Goal: Task Accomplishment & Management: Use online tool/utility

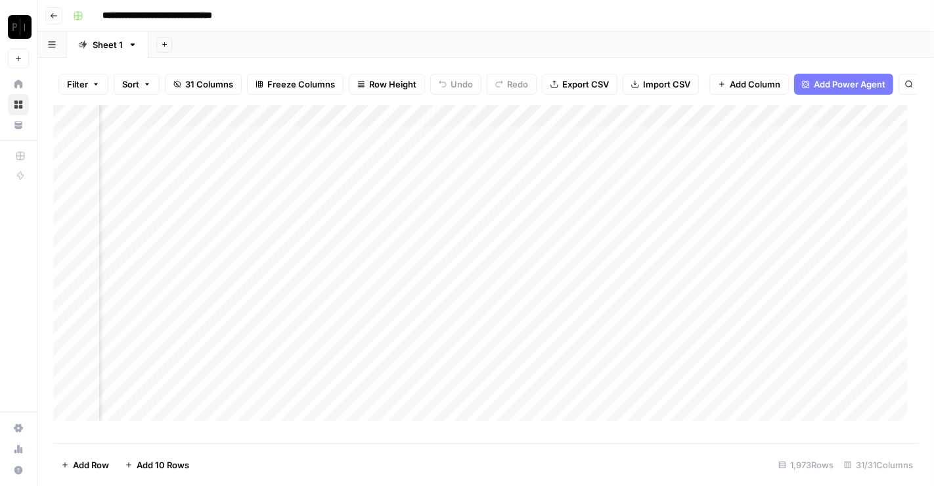
scroll to position [3, 4124]
drag, startPoint x: 636, startPoint y: 128, endPoint x: 765, endPoint y: 129, distance: 129.4
click at [765, 129] on div "Add Column" at bounding box center [485, 268] width 865 height 327
click at [627, 147] on div "Add Column" at bounding box center [485, 268] width 865 height 327
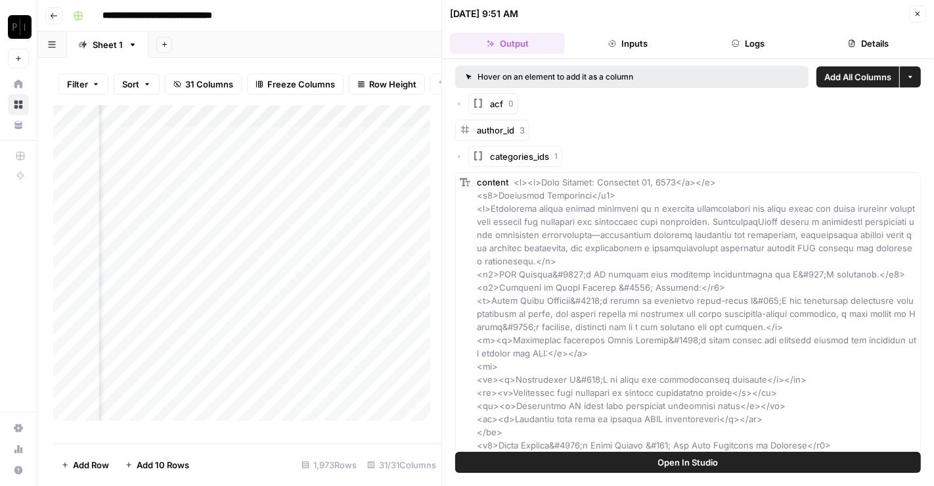
click at [752, 35] on button "Logs" at bounding box center [748, 43] width 115 height 21
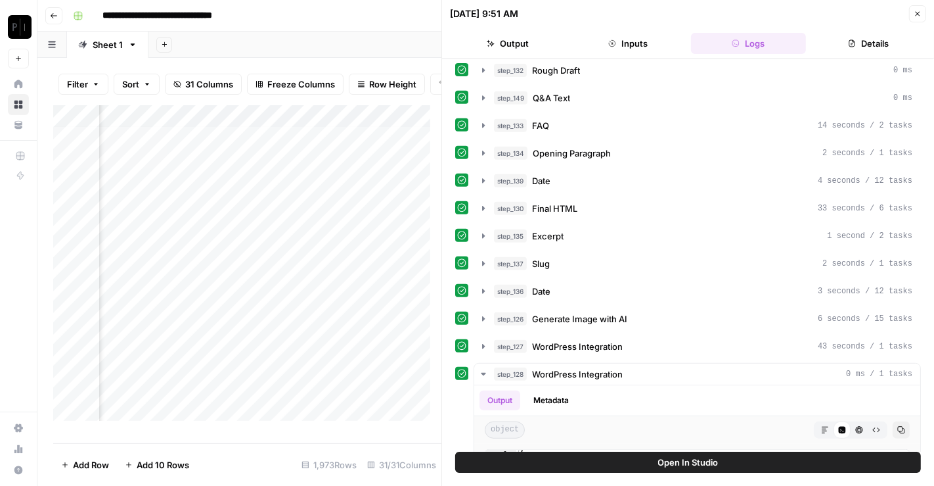
scroll to position [761, 0]
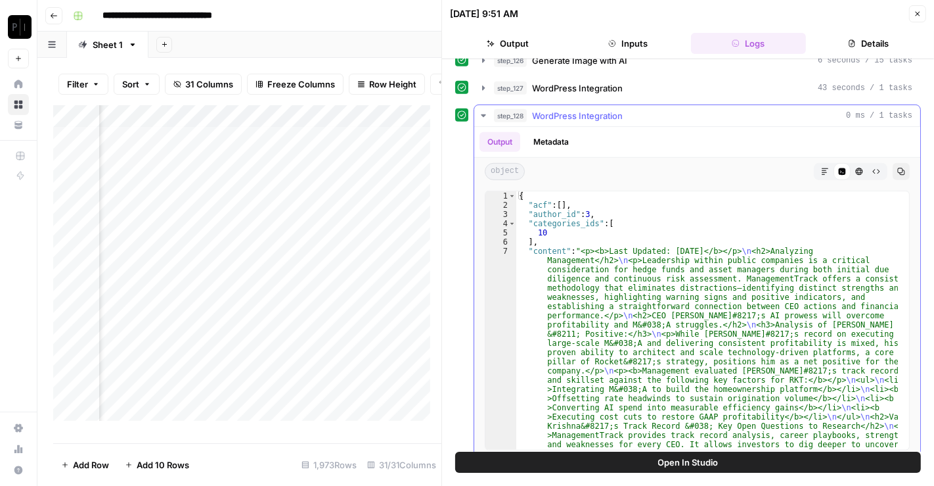
click at [586, 109] on span "WordPress Integration" at bounding box center [577, 115] width 91 height 13
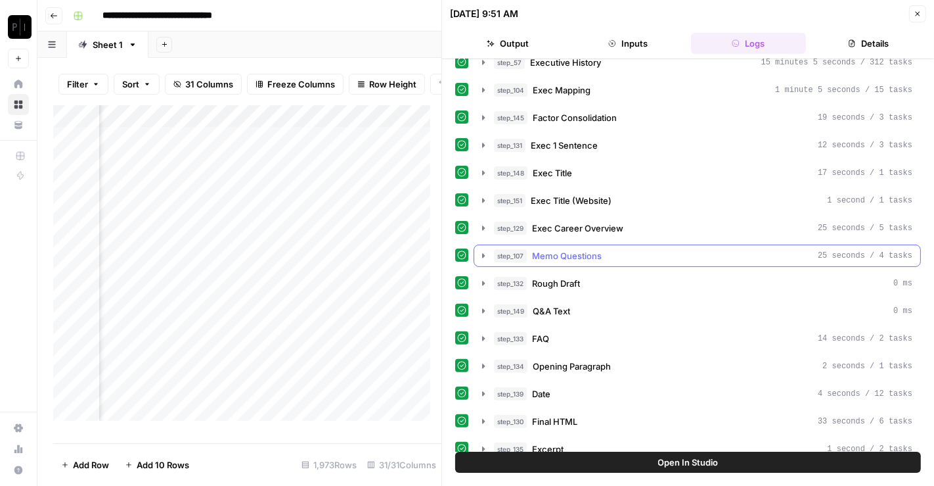
scroll to position [432, 0]
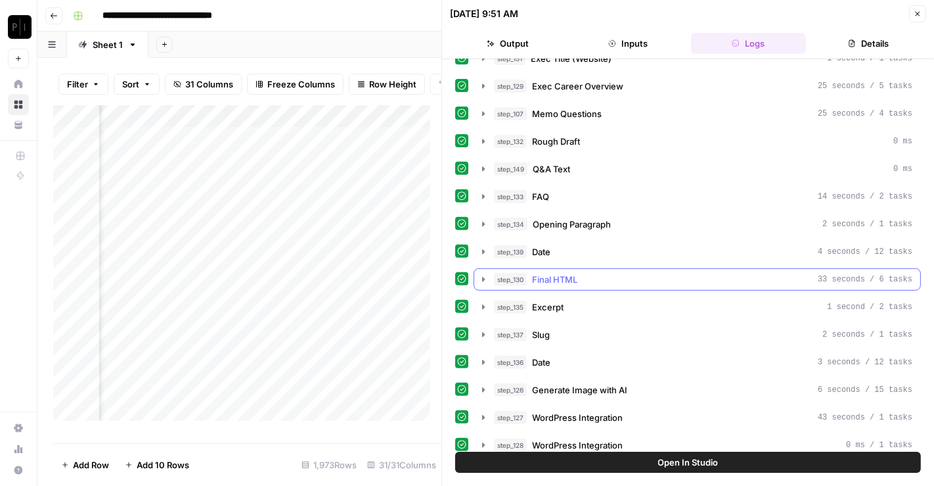
click at [609, 273] on div "step_130 Final HTML 33 seconds / 6 tasks" at bounding box center [703, 279] width 419 height 13
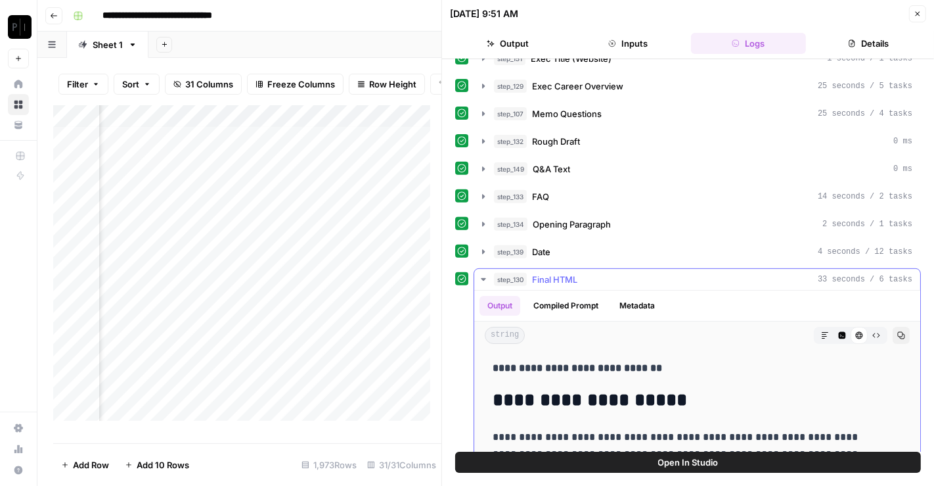
click at [590, 290] on div "Output Compiled Prompt Metadata" at bounding box center [697, 305] width 446 height 30
click at [577, 273] on span "Final HTML" at bounding box center [554, 279] width 45 height 13
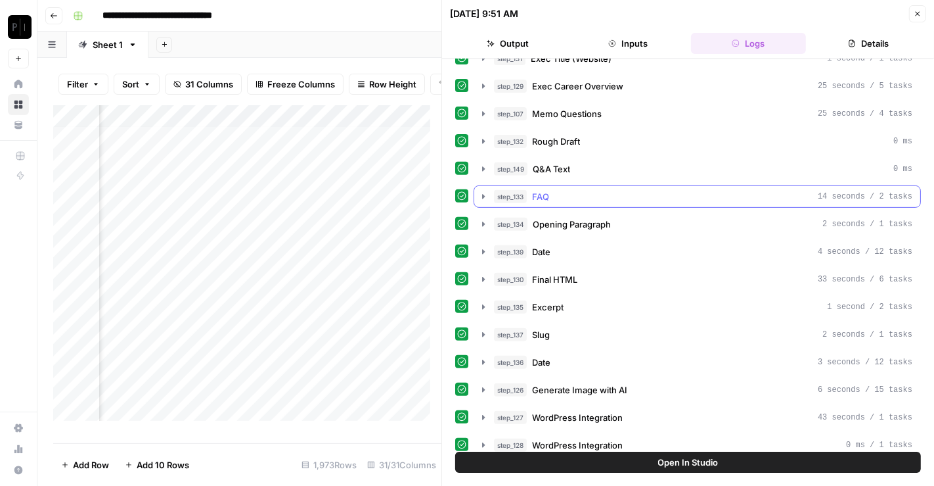
scroll to position [371, 0]
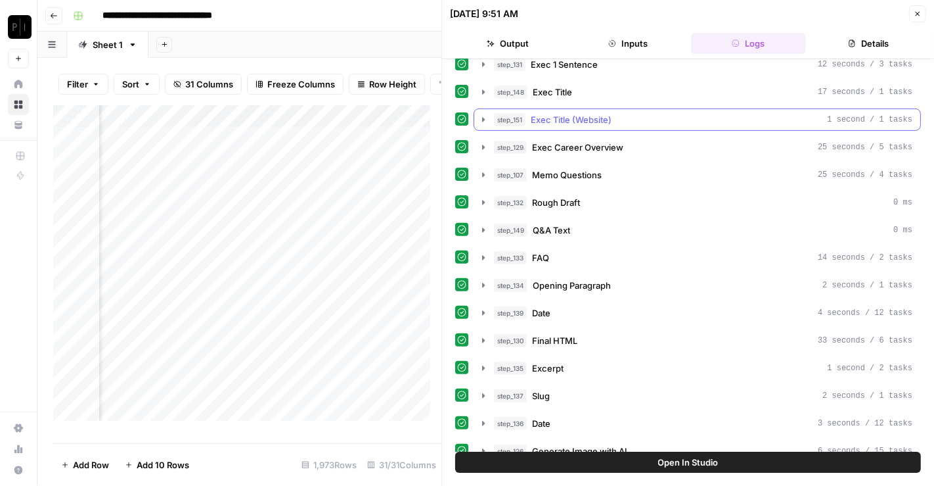
click at [608, 113] on span "Exec Title (Website)" at bounding box center [571, 119] width 81 height 13
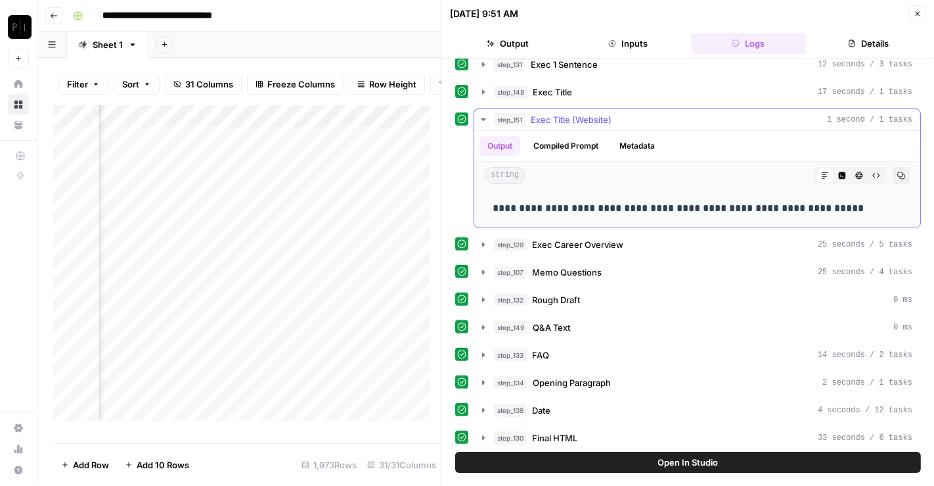
click at [606, 113] on span "Exec Title (Website)" at bounding box center [571, 119] width 81 height 13
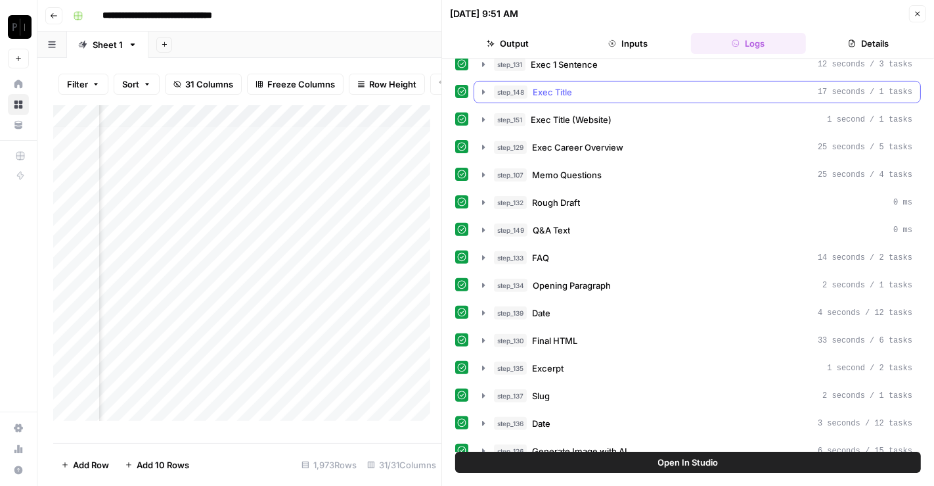
click at [622, 91] on div "step_148 Exec Title 17 seconds / 1 tasks" at bounding box center [703, 91] width 419 height 13
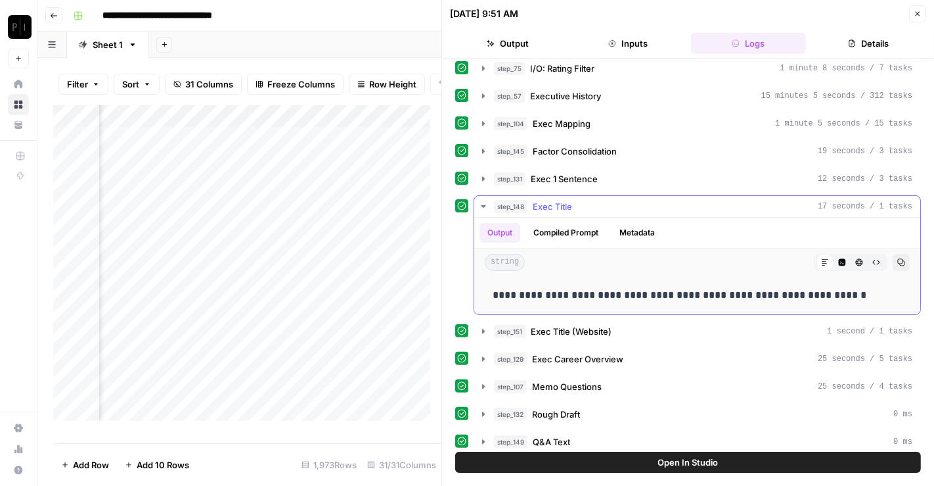
scroll to position [256, 0]
click at [577, 173] on span "Exec 1 Sentence" at bounding box center [564, 179] width 67 height 13
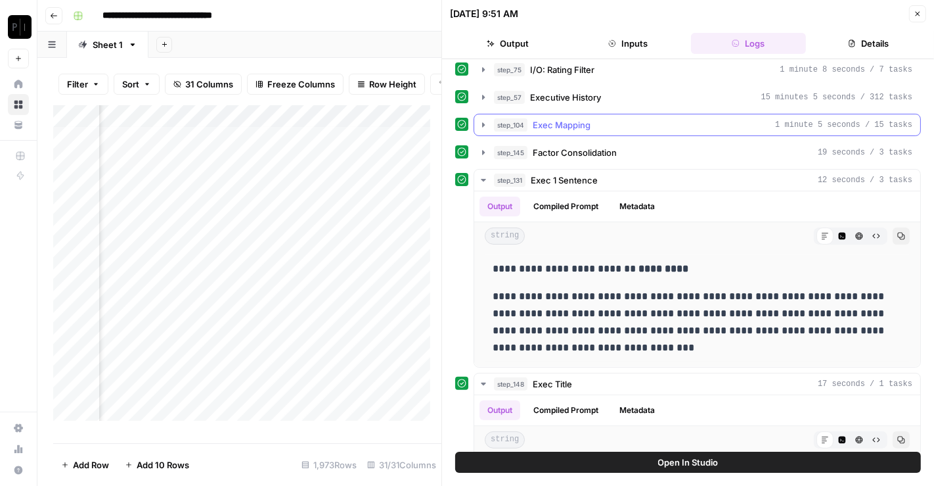
click at [572, 118] on span "Exec Mapping" at bounding box center [562, 124] width 58 height 13
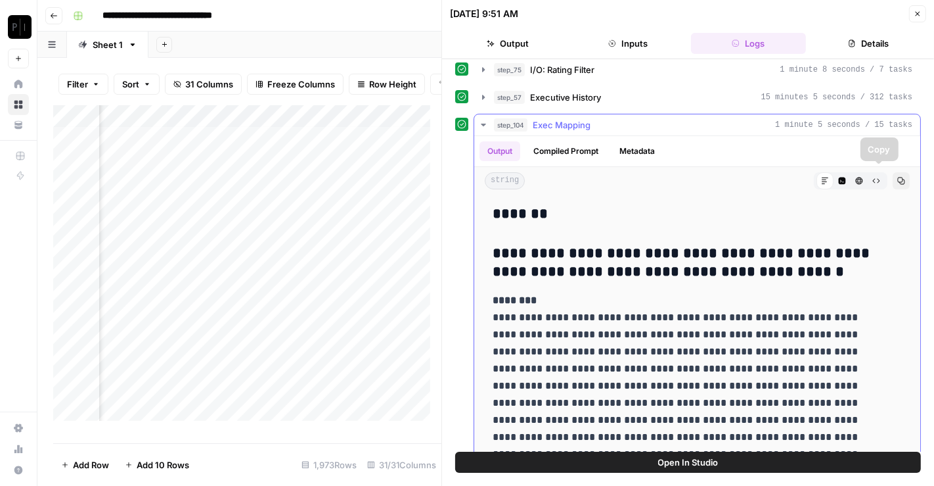
click at [897, 177] on icon "button" at bounding box center [901, 181] width 8 height 8
click at [659, 135] on hr at bounding box center [697, 135] width 446 height 1
click at [550, 123] on span "Exec Mapping" at bounding box center [562, 124] width 58 height 13
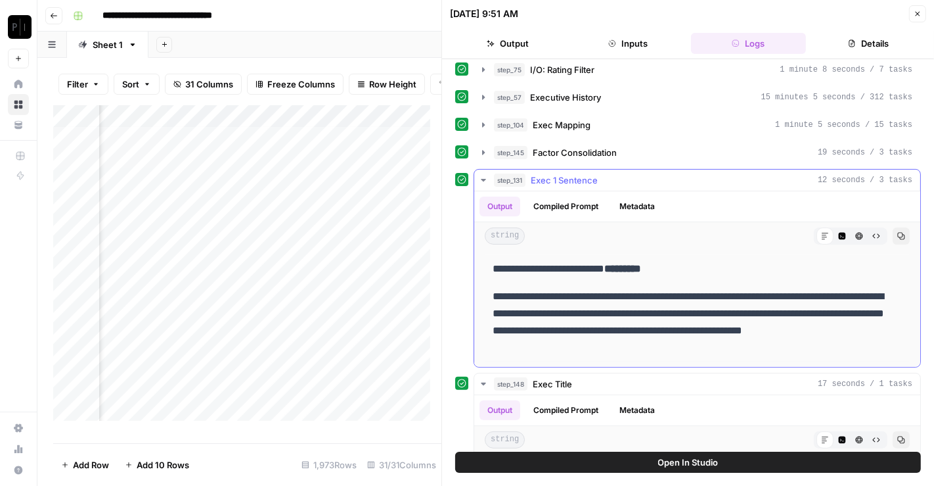
click at [897, 232] on icon "button" at bounding box center [901, 236] width 8 height 8
click at [612, 177] on div "step_131 Exec 1 Sentence 12 seconds / 3 tasks" at bounding box center [703, 179] width 419 height 13
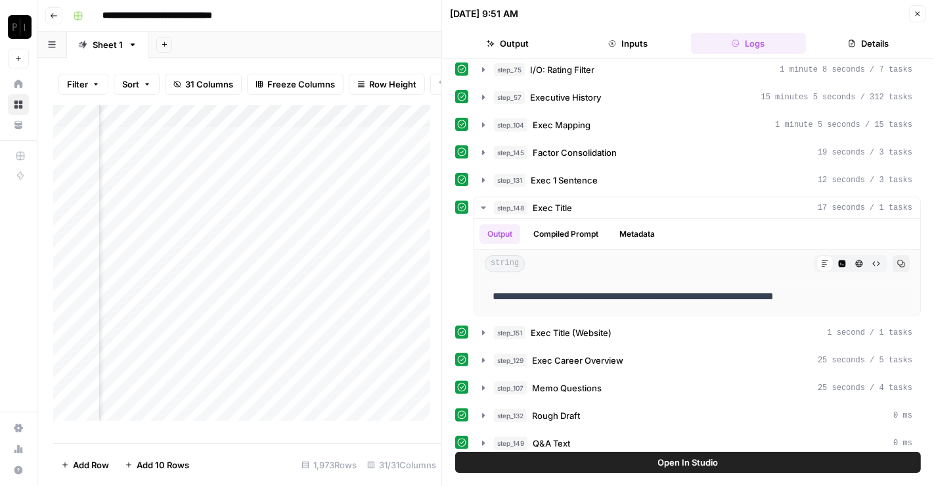
click at [924, 17] on button "Close" at bounding box center [917, 13] width 17 height 17
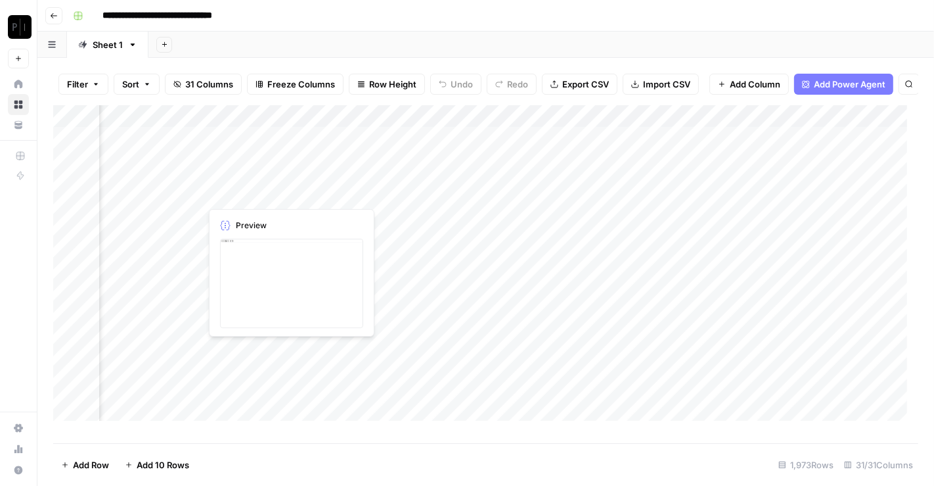
scroll to position [0, 1743]
click at [198, 170] on div "Add Column" at bounding box center [485, 268] width 865 height 327
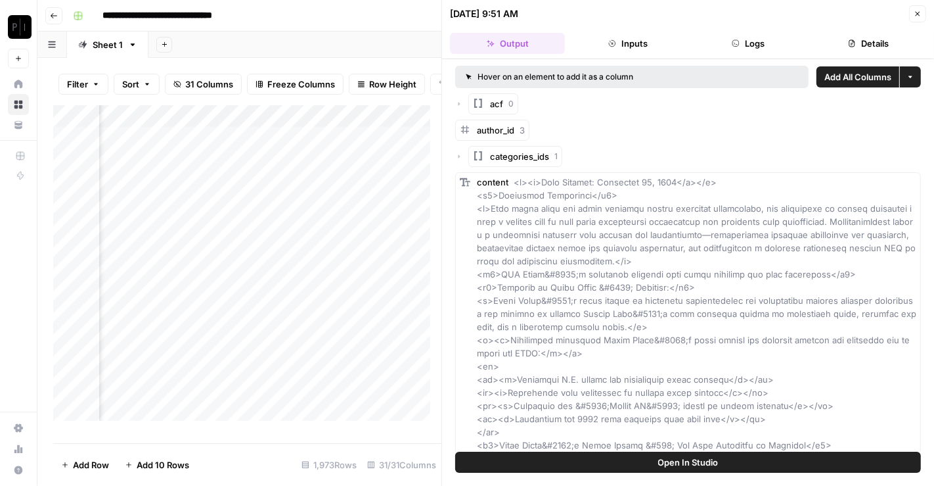
click at [775, 43] on button "Logs" at bounding box center [748, 43] width 115 height 21
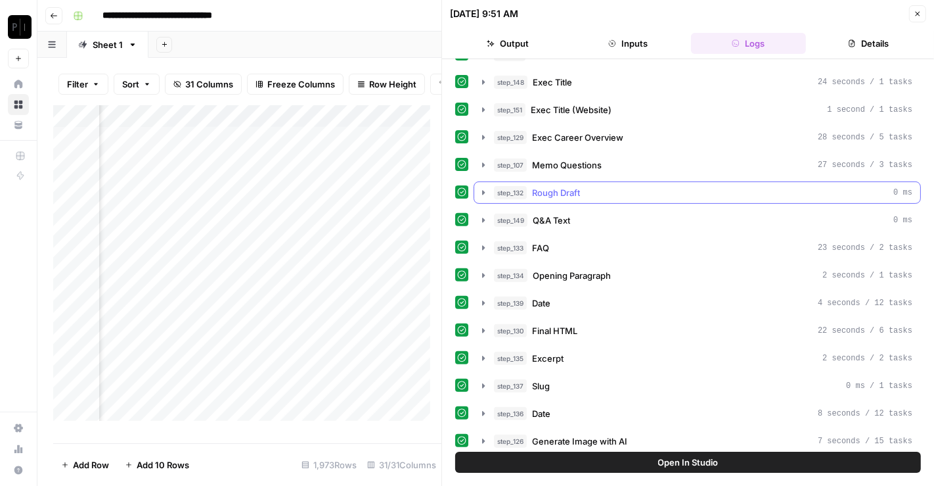
scroll to position [298, 0]
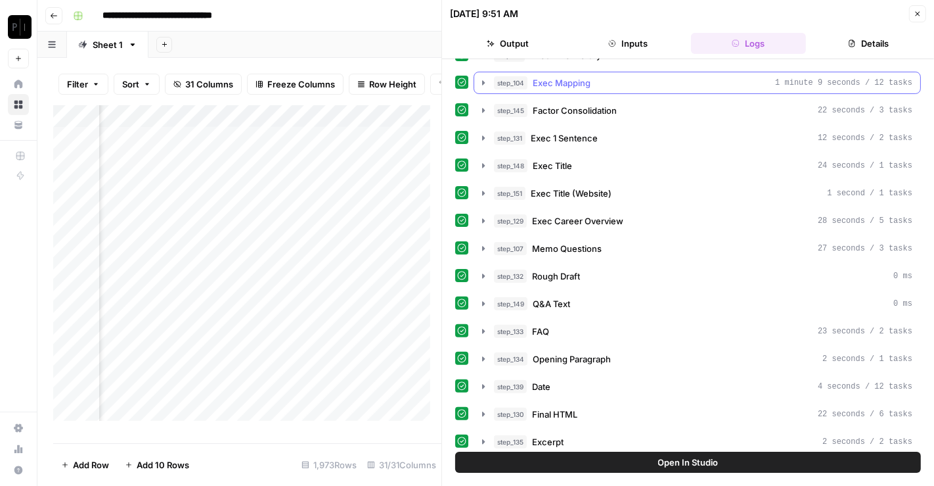
click at [608, 82] on div "step_104 Exec Mapping 1 minute 9 seconds / 12 tasks" at bounding box center [703, 82] width 419 height 13
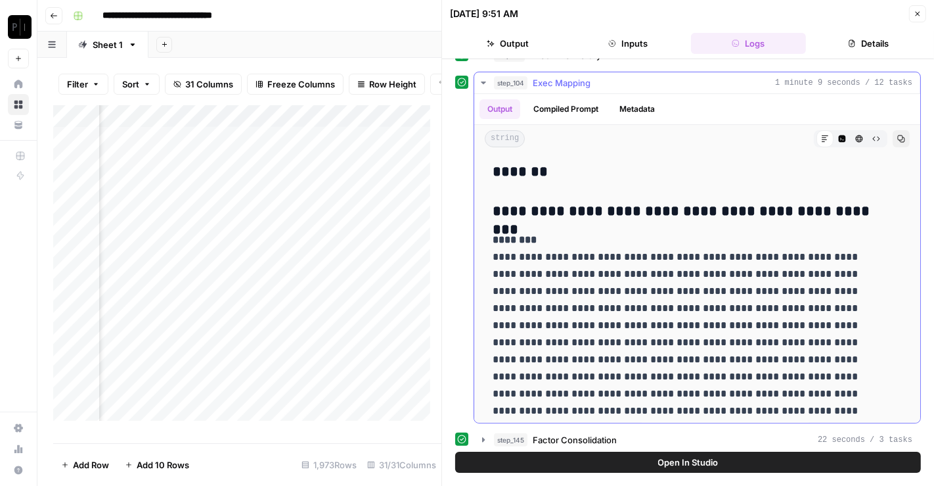
click at [897, 135] on icon "button" at bounding box center [901, 139] width 8 height 8
click at [773, 81] on div "step_104 Exec Mapping 1 minute 9 seconds / 12 tasks" at bounding box center [703, 82] width 419 height 13
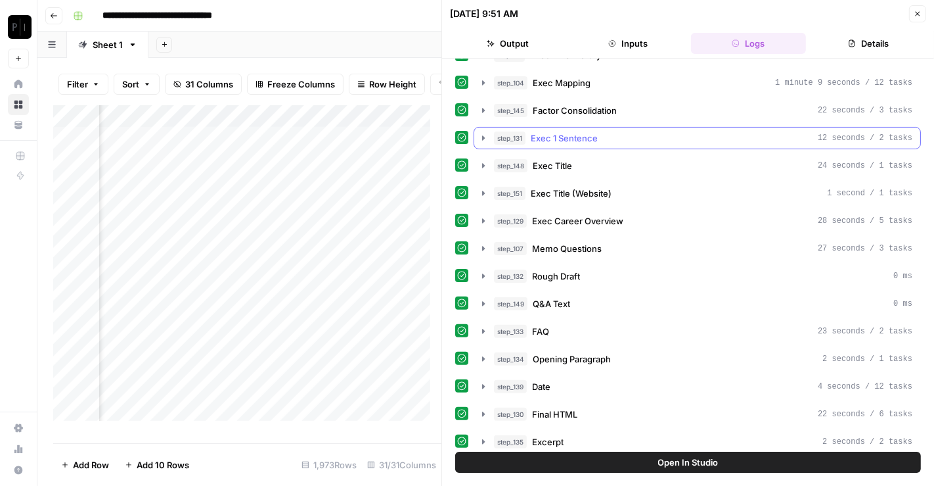
click at [669, 131] on div "step_131 Exec 1 Sentence 12 seconds / 2 tasks" at bounding box center [703, 137] width 419 height 13
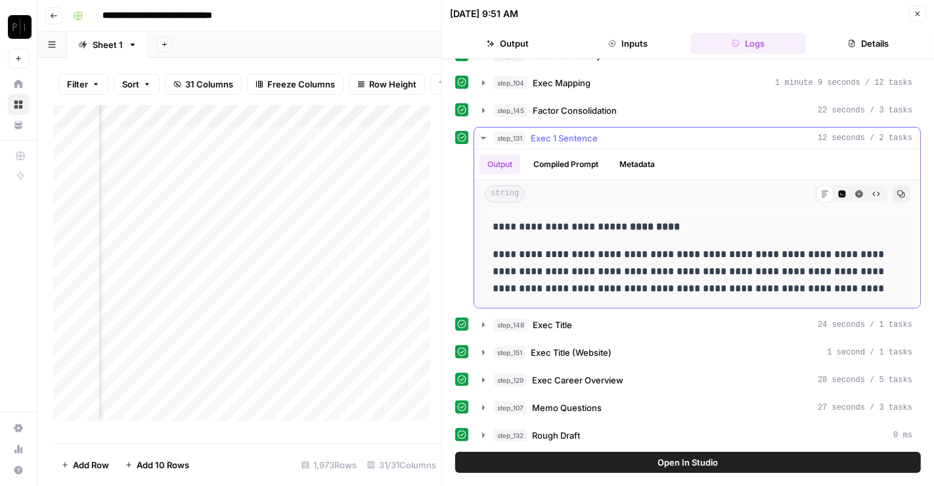
click at [897, 190] on icon "button" at bounding box center [901, 194] width 8 height 8
click at [919, 12] on icon "button" at bounding box center [918, 14] width 8 height 8
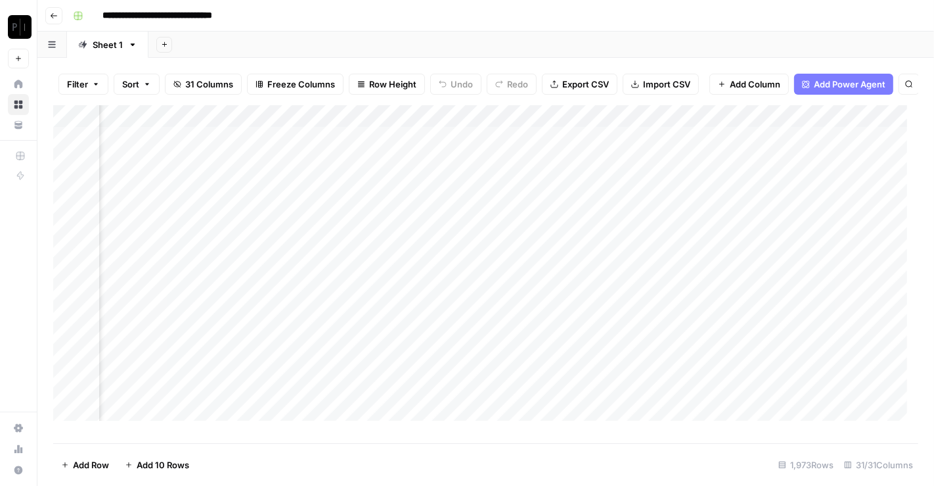
scroll to position [0, 1767]
click at [180, 194] on div "Add Column" at bounding box center [485, 268] width 865 height 327
click at [172, 191] on div "Add Column" at bounding box center [485, 268] width 865 height 327
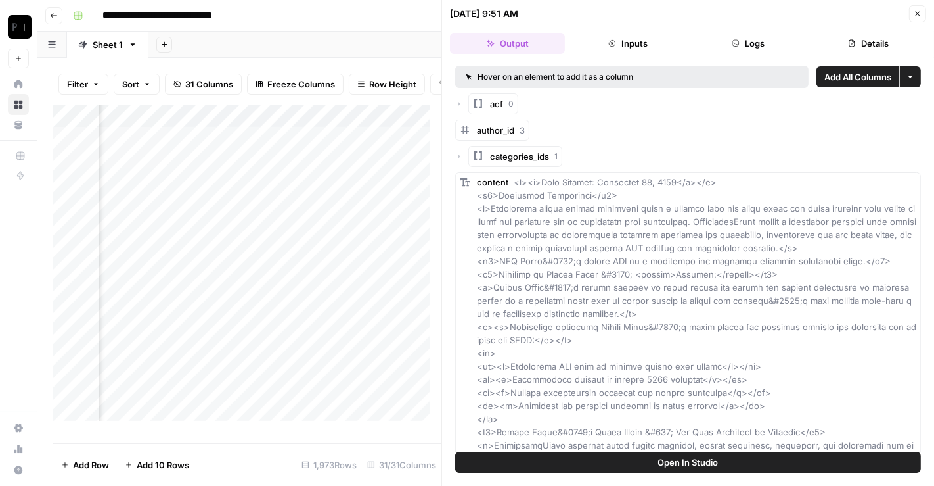
click at [767, 47] on button "Logs" at bounding box center [748, 43] width 115 height 21
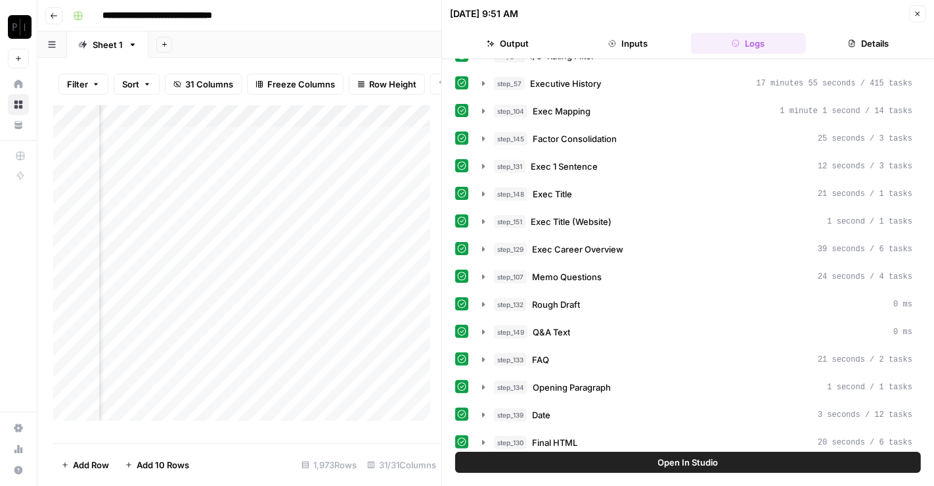
scroll to position [277, 0]
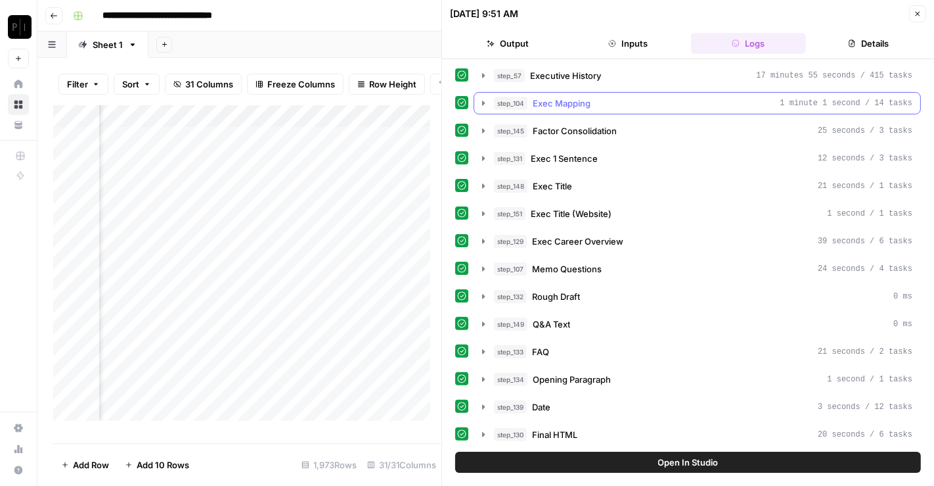
click at [648, 101] on div "step_104 Exec Mapping 1 minute 1 second / 14 tasks" at bounding box center [703, 103] width 419 height 13
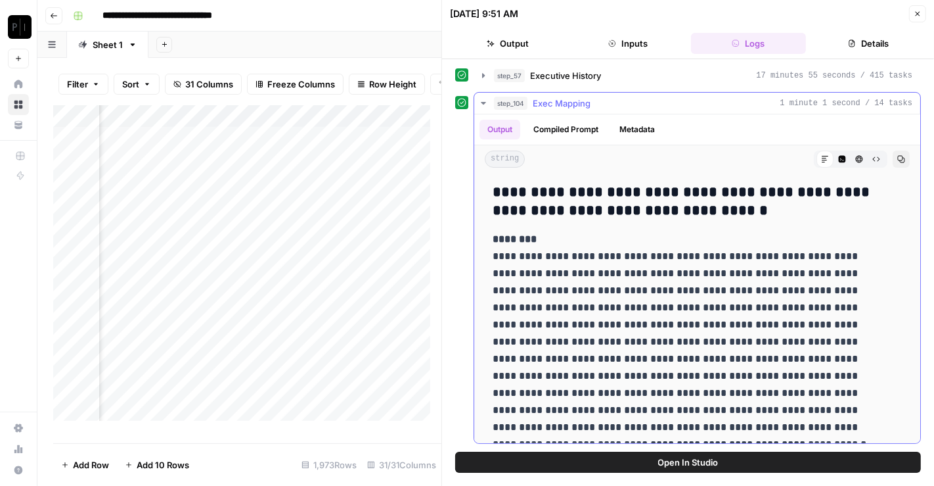
click at [898, 156] on icon "button" at bounding box center [901, 159] width 7 height 7
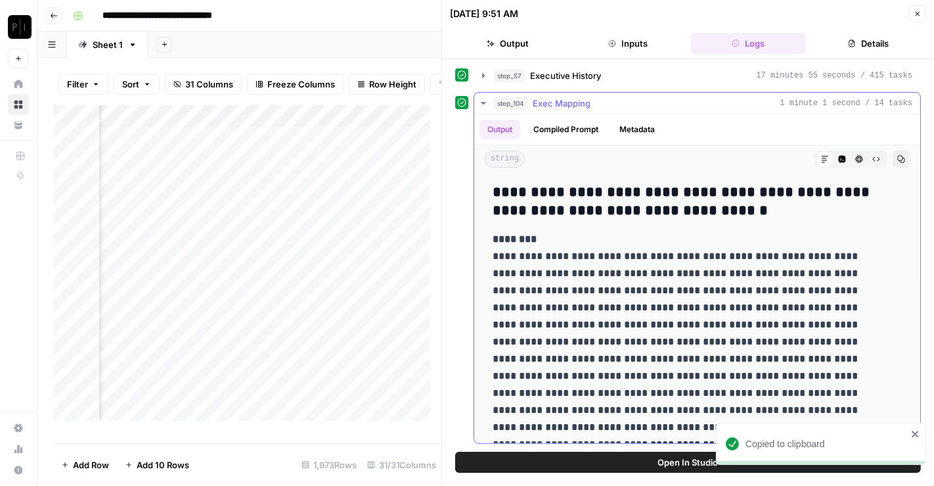
click at [712, 100] on div "step_104 Exec Mapping 1 minute 1 second / 14 tasks" at bounding box center [703, 103] width 419 height 13
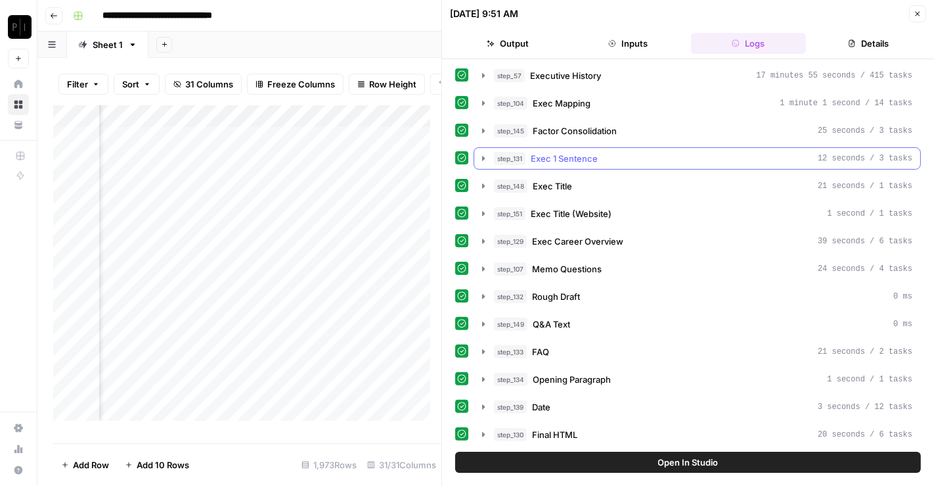
click at [610, 152] on div "step_131 Exec 1 Sentence 12 seconds / 3 tasks" at bounding box center [703, 158] width 419 height 13
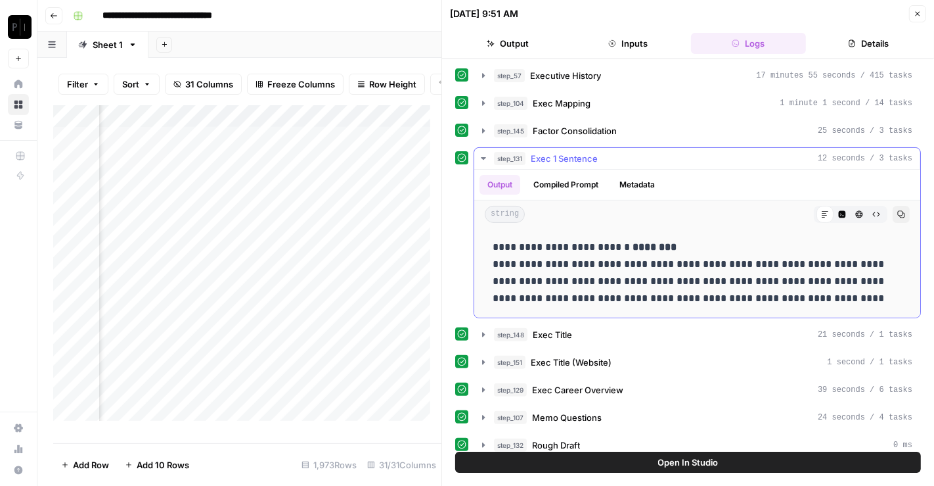
click at [893, 206] on button "Copy" at bounding box center [901, 214] width 17 height 17
click at [918, 5] on button "Close" at bounding box center [917, 13] width 17 height 17
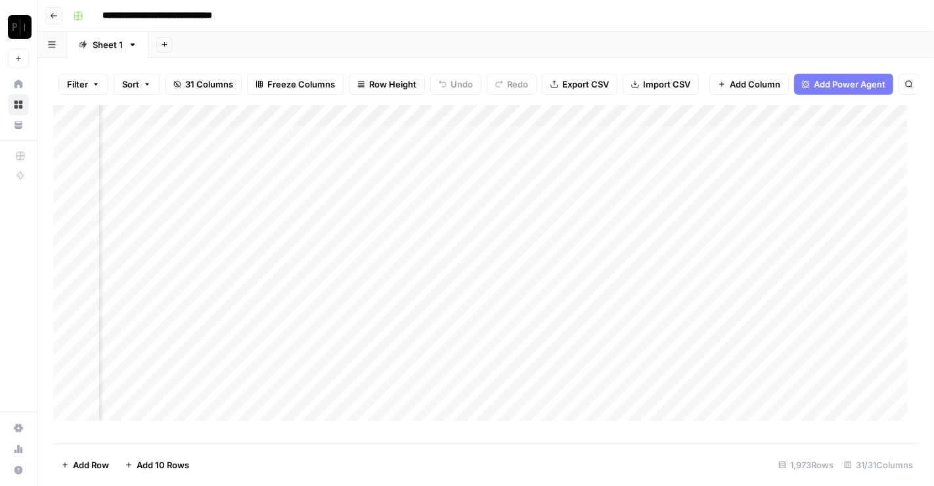
scroll to position [0, 1347]
click at [610, 148] on div "Add Column" at bounding box center [485, 268] width 865 height 327
click at [609, 166] on div "Add Column" at bounding box center [485, 268] width 865 height 327
click at [608, 189] on div "Add Column" at bounding box center [485, 268] width 865 height 327
click at [614, 216] on div "Add Column" at bounding box center [485, 268] width 865 height 327
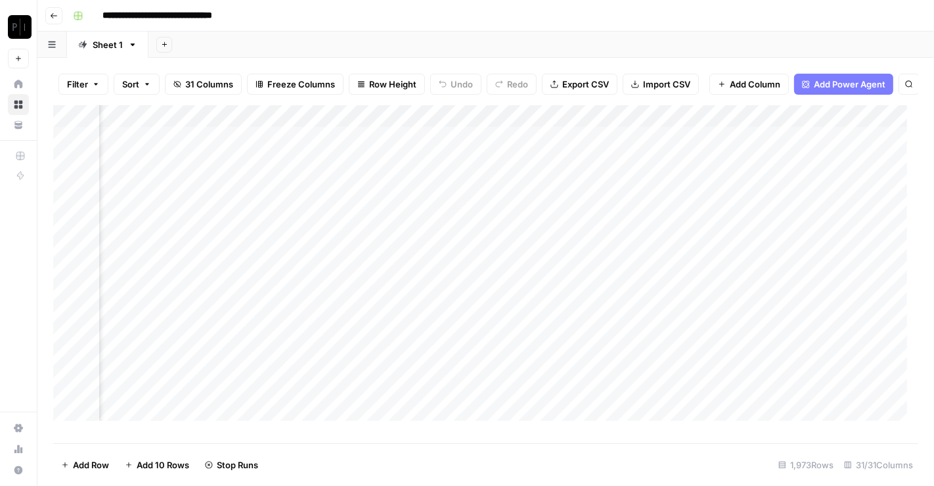
click at [612, 237] on div "Add Column" at bounding box center [485, 268] width 865 height 327
click at [612, 259] on div "Add Column" at bounding box center [485, 268] width 865 height 327
click at [608, 282] on div "Add Column" at bounding box center [485, 268] width 865 height 327
click at [610, 305] on div "Add Column" at bounding box center [485, 268] width 865 height 327
click at [610, 147] on div "Add Column" at bounding box center [485, 268] width 865 height 327
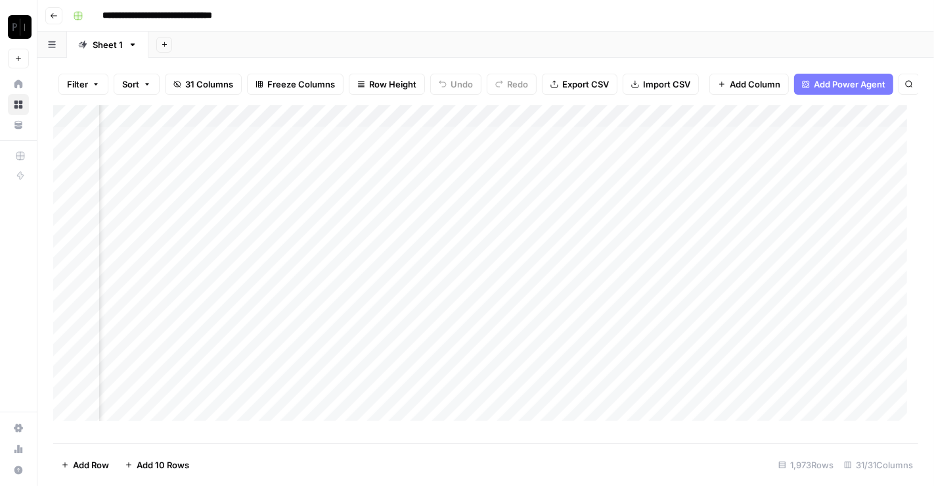
click at [612, 171] on div "Add Column" at bounding box center [485, 268] width 865 height 327
click at [610, 189] on div "Add Column" at bounding box center [485, 268] width 865 height 327
click at [608, 220] on div "Add Column" at bounding box center [485, 268] width 865 height 327
click at [608, 235] on div "Add Column" at bounding box center [485, 268] width 865 height 327
click at [610, 264] on div "Add Column" at bounding box center [485, 268] width 865 height 327
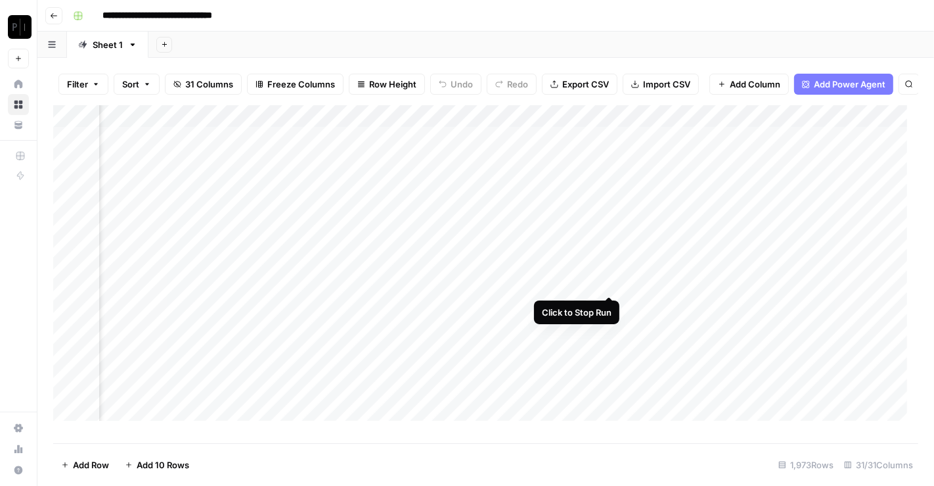
click at [607, 285] on div "Add Column" at bounding box center [485, 268] width 865 height 327
click at [610, 308] on div "Add Column" at bounding box center [485, 268] width 865 height 327
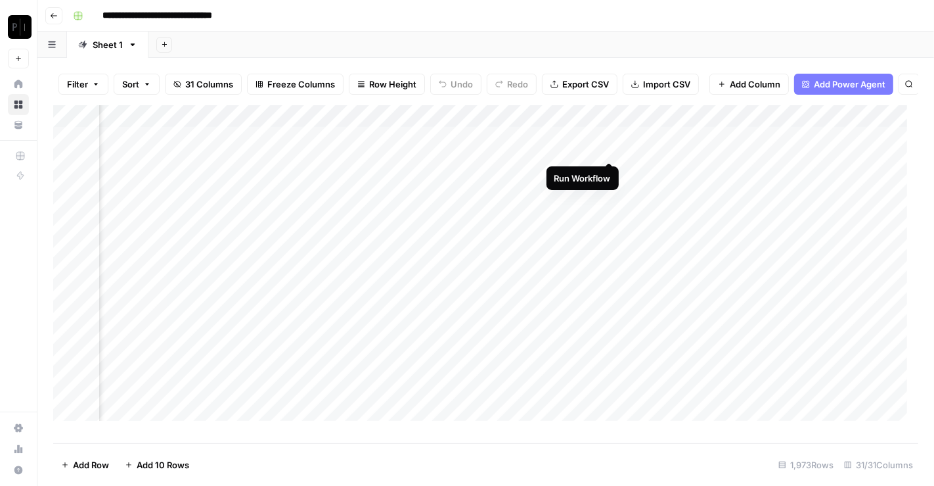
click at [612, 151] on div "Add Column" at bounding box center [485, 268] width 865 height 327
click at [610, 172] on div "Add Column" at bounding box center [485, 268] width 865 height 327
click at [610, 194] on div "Add Column" at bounding box center [485, 268] width 865 height 327
click at [608, 218] on div "Add Column" at bounding box center [485, 268] width 865 height 327
click at [610, 243] on div "Add Column" at bounding box center [485, 268] width 865 height 327
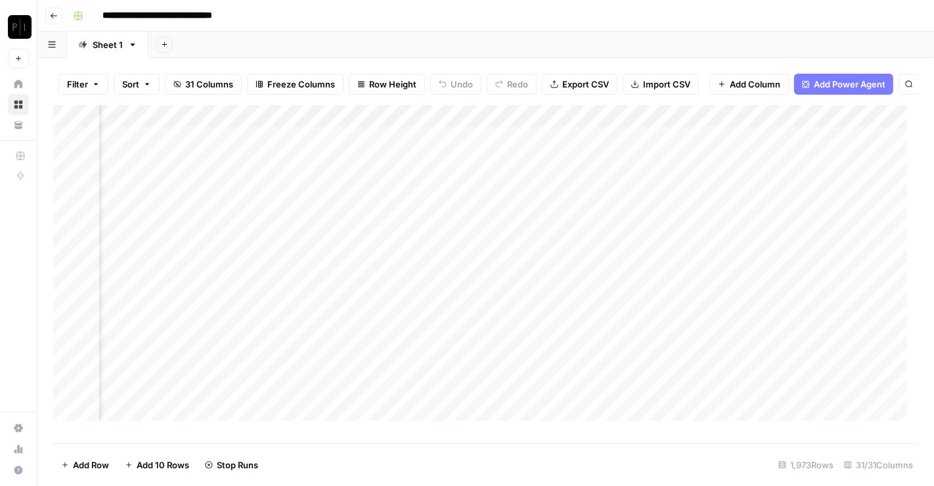
click at [609, 265] on div "Add Column" at bounding box center [485, 268] width 865 height 327
click at [608, 283] on div "Add Column" at bounding box center [485, 268] width 865 height 327
click at [608, 306] on div "Add Column" at bounding box center [485, 268] width 865 height 327
